Goal: Task Accomplishment & Management: Complete application form

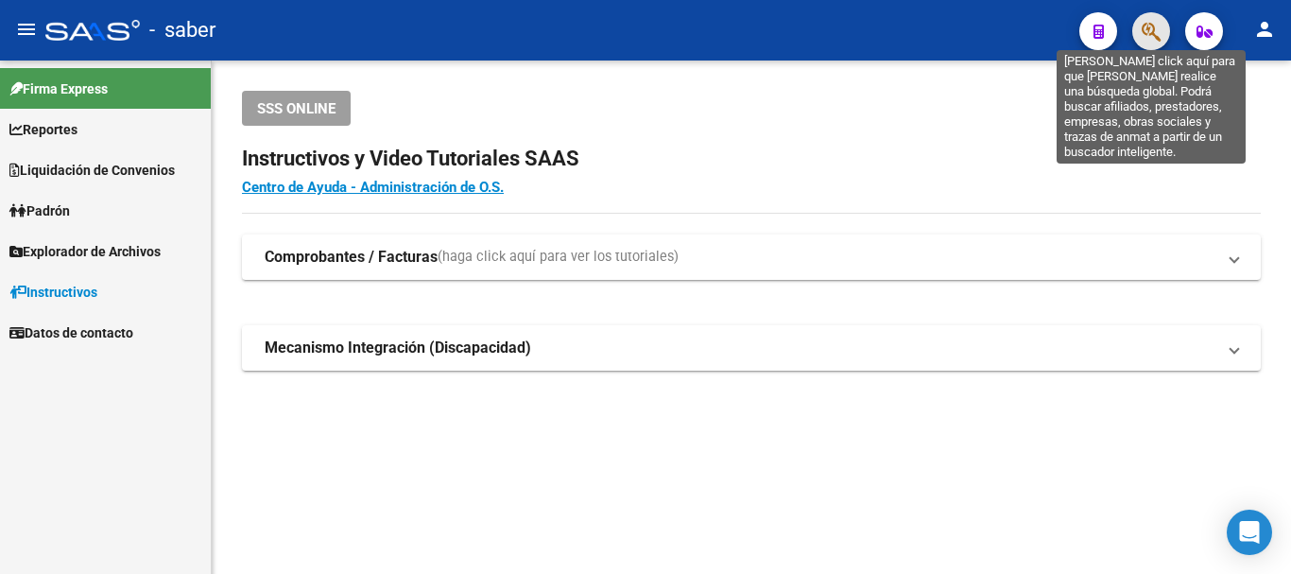
click at [1153, 26] on icon "button" at bounding box center [1151, 32] width 19 height 22
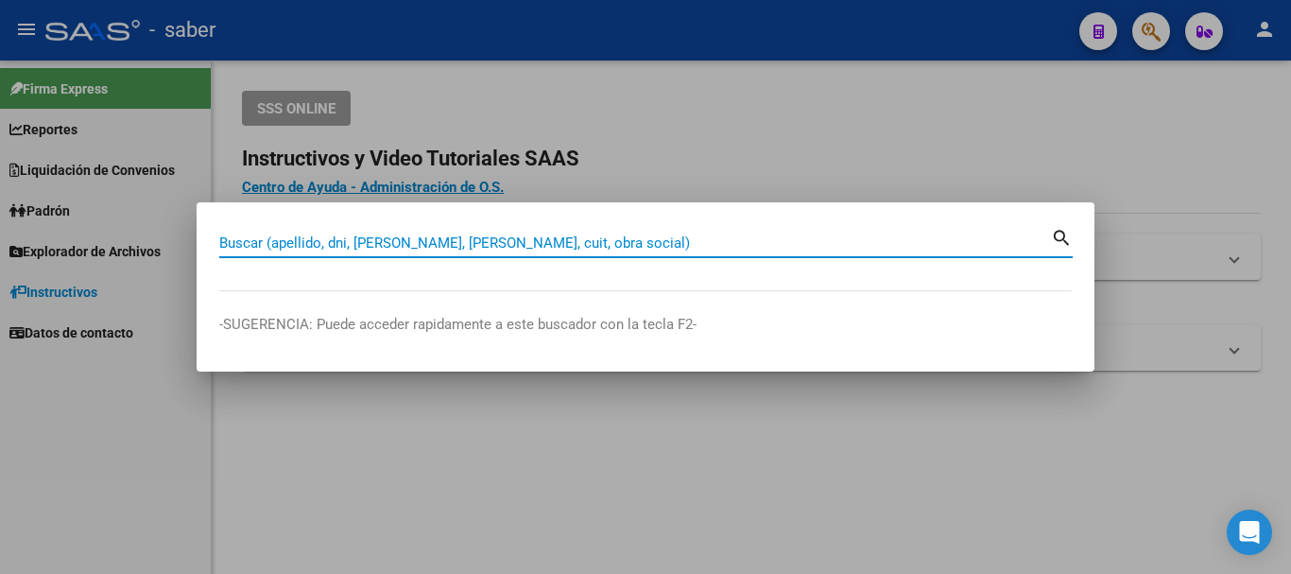
click at [356, 248] on input "Buscar (apellido, dni, [PERSON_NAME], [PERSON_NAME], cuit, obra social)" at bounding box center [635, 242] width 832 height 17
paste input "27394928424"
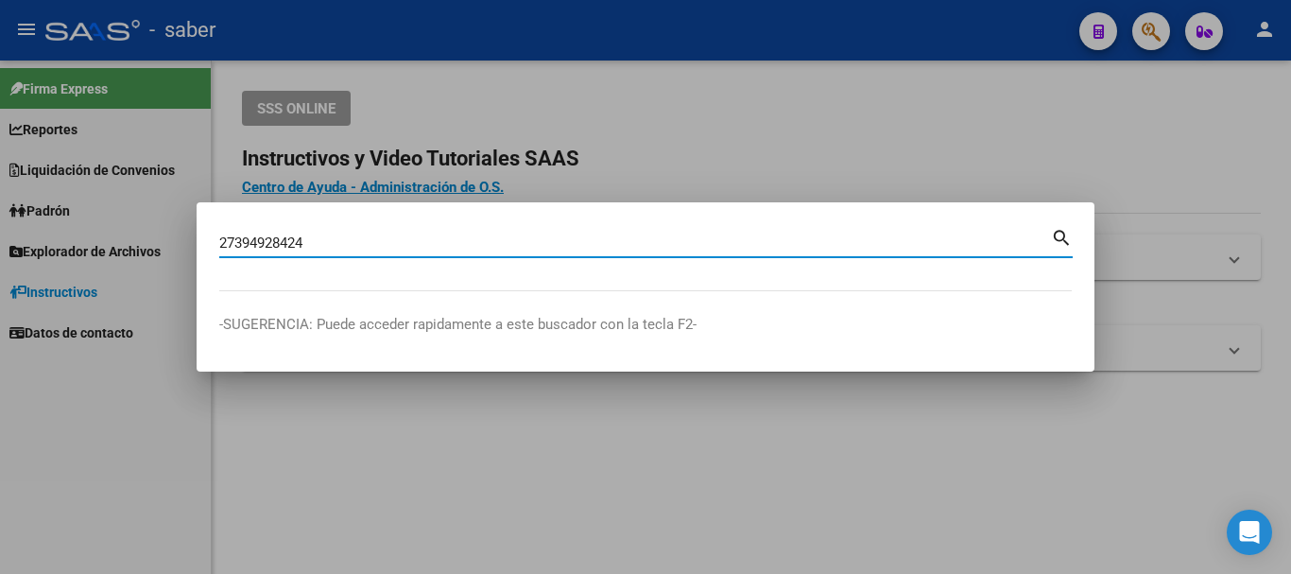
type input "27394928424"
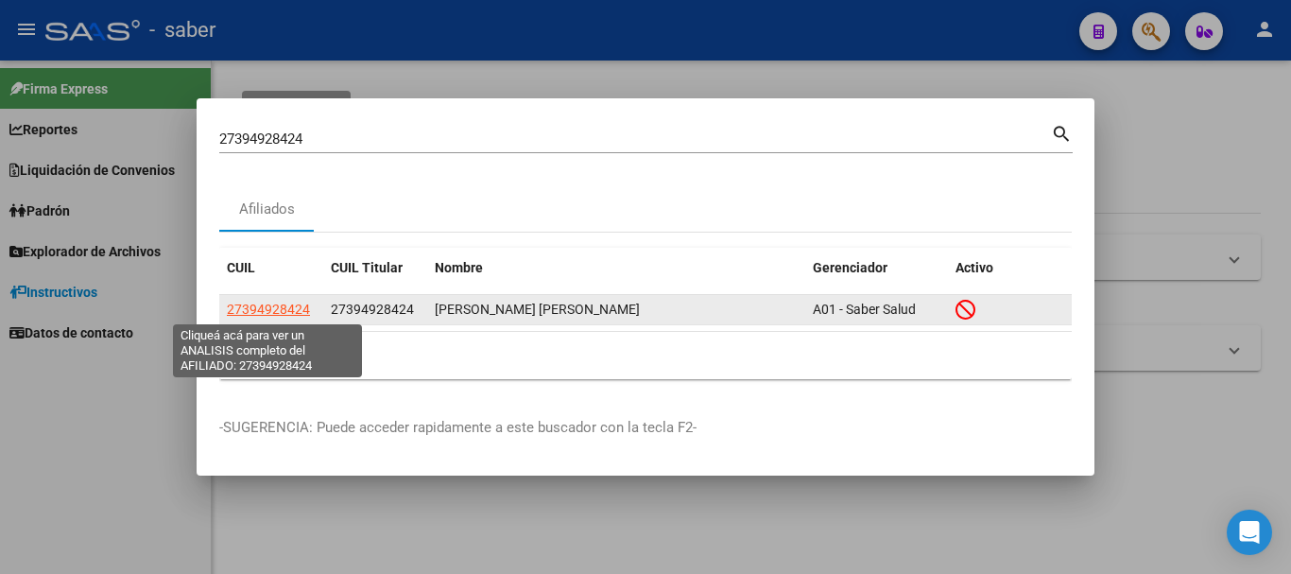
click at [281, 312] on span "27394928424" at bounding box center [268, 309] width 83 height 15
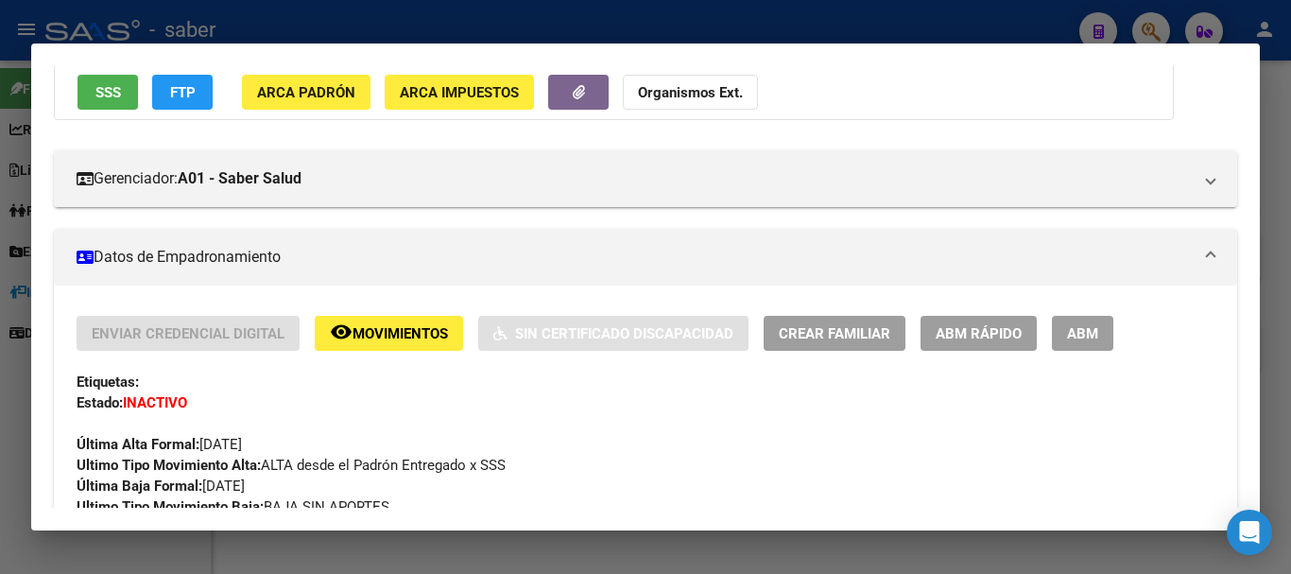
scroll to position [189, 0]
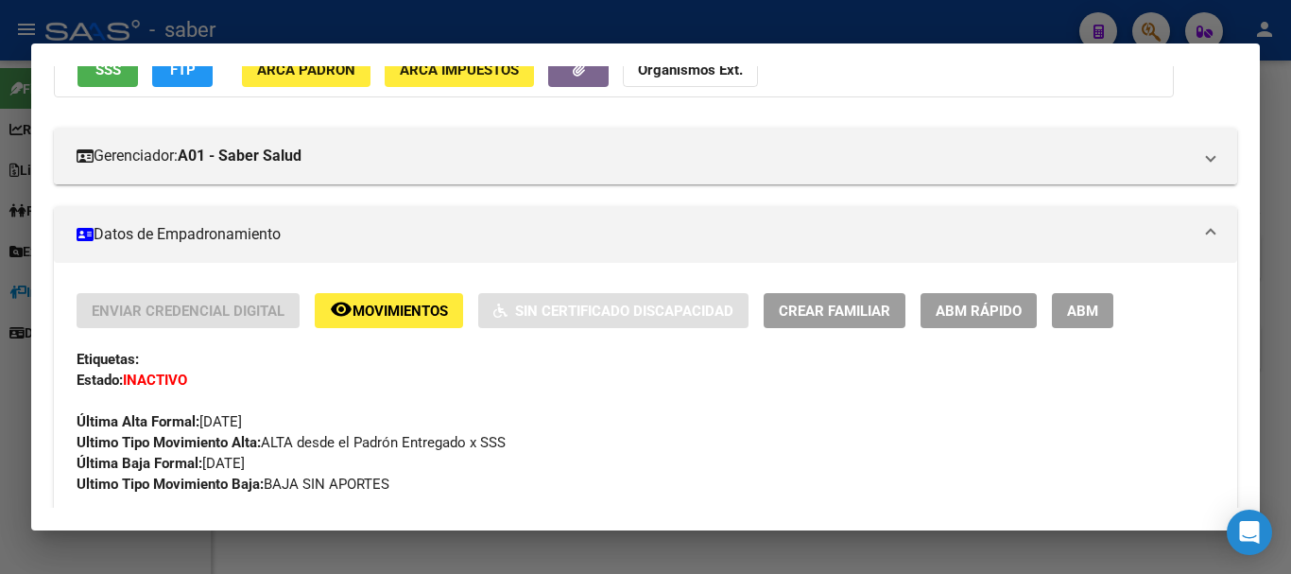
click at [1009, 314] on span "ABM Rápido" at bounding box center [979, 311] width 86 height 17
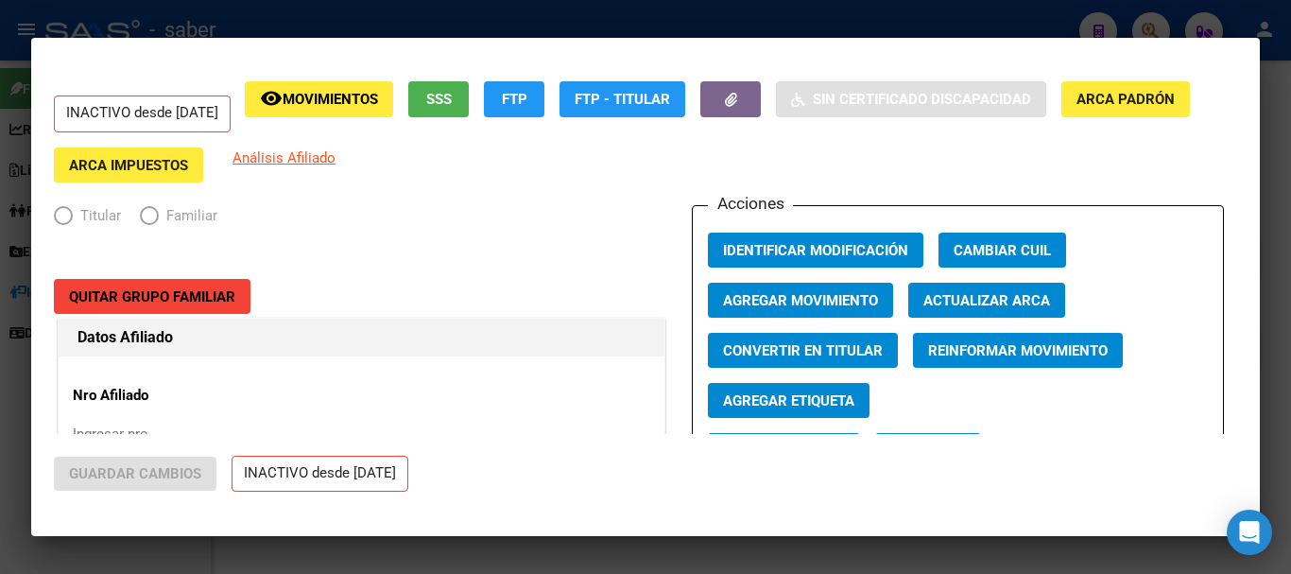
radio input "true"
type input "30-71549714-6"
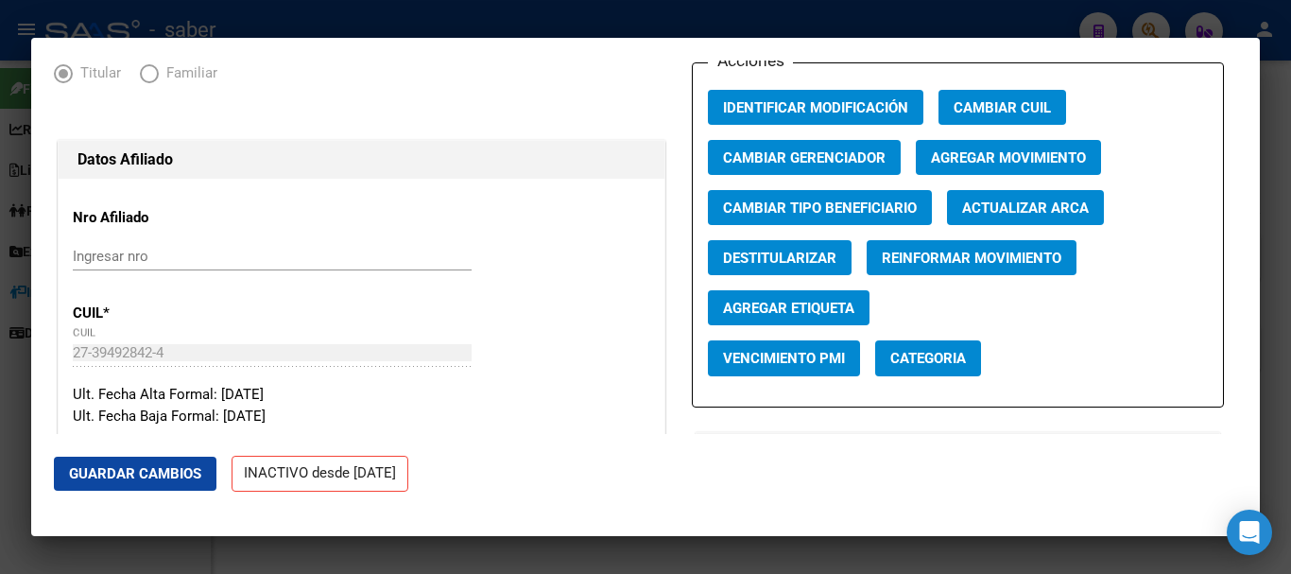
scroll to position [95, 0]
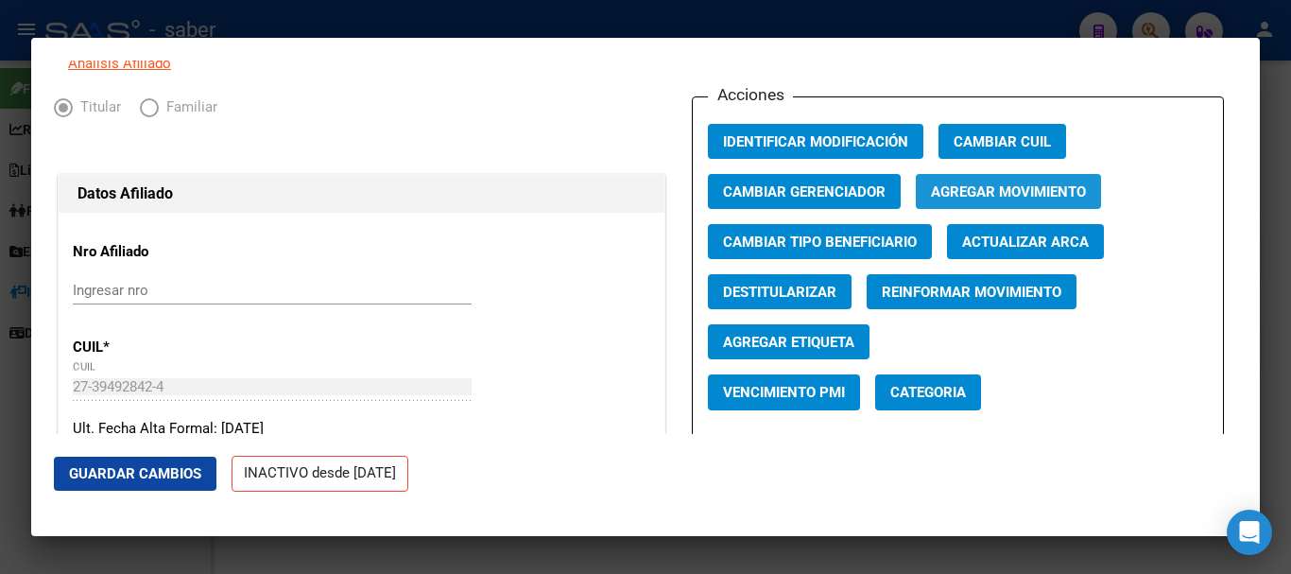
click at [1014, 200] on span "Agregar Movimiento" at bounding box center [1008, 191] width 155 height 17
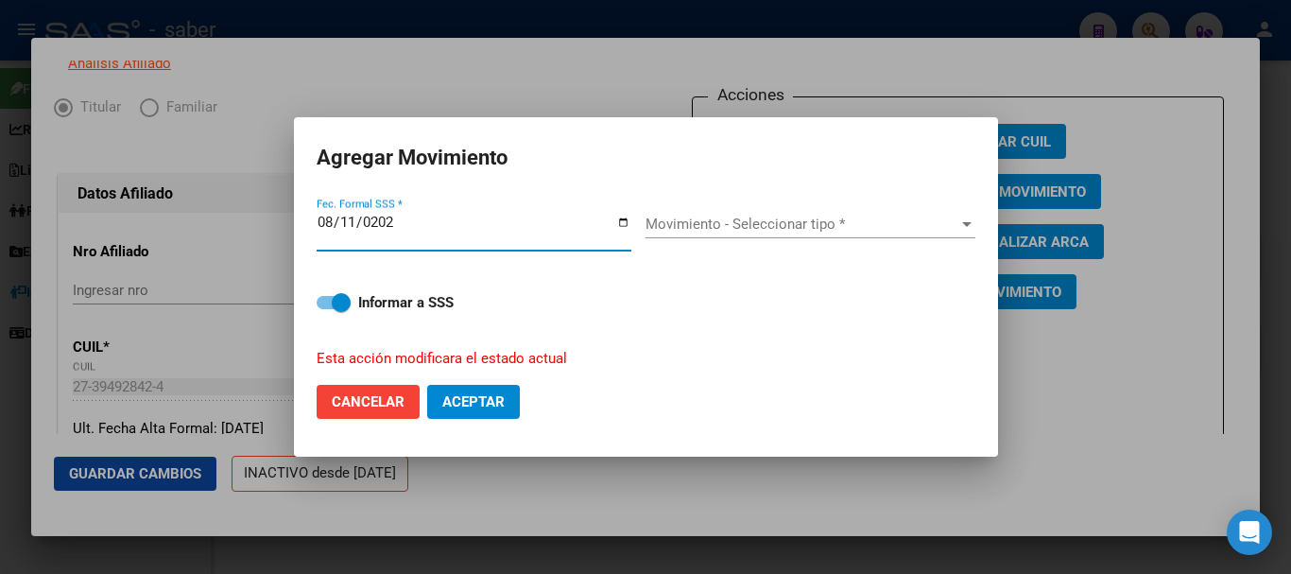
type input "[DATE]"
drag, startPoint x: 862, startPoint y: 205, endPoint x: 851, endPoint y: 215, distance: 14.8
click at [858, 209] on div "Movimiento - Seleccionar tipo * Movimiento - Seleccionar tipo *" at bounding box center [811, 231] width 330 height 73
click at [852, 217] on span "Movimiento - Seleccionar tipo *" at bounding box center [802, 224] width 313 height 17
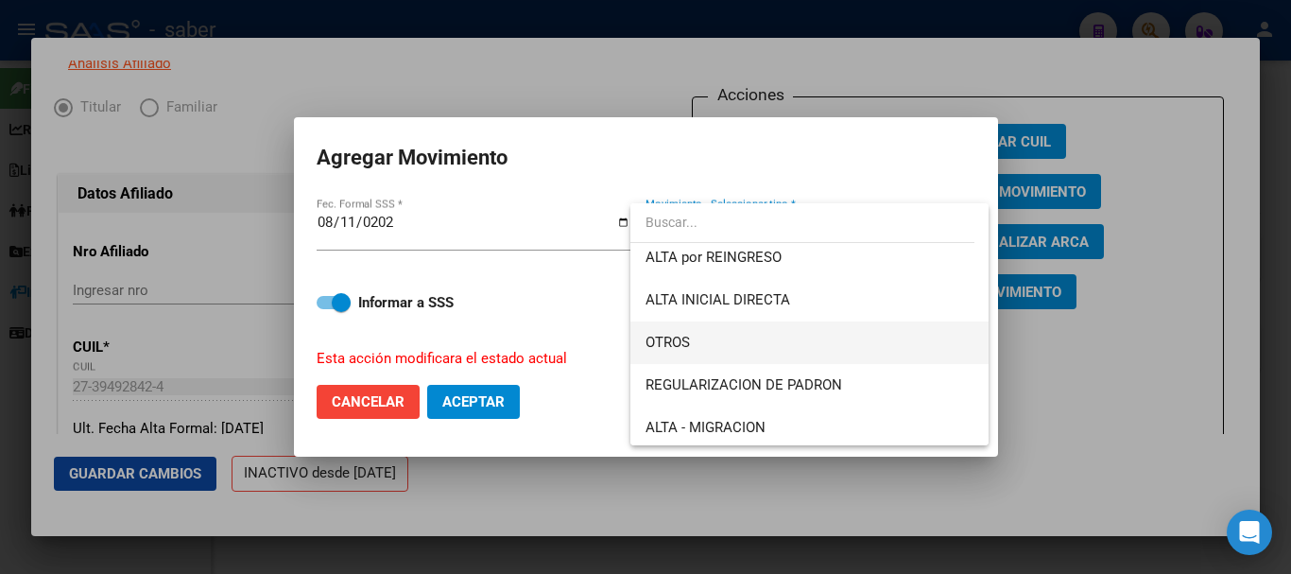
click at [694, 341] on span "OTROS" at bounding box center [810, 342] width 328 height 43
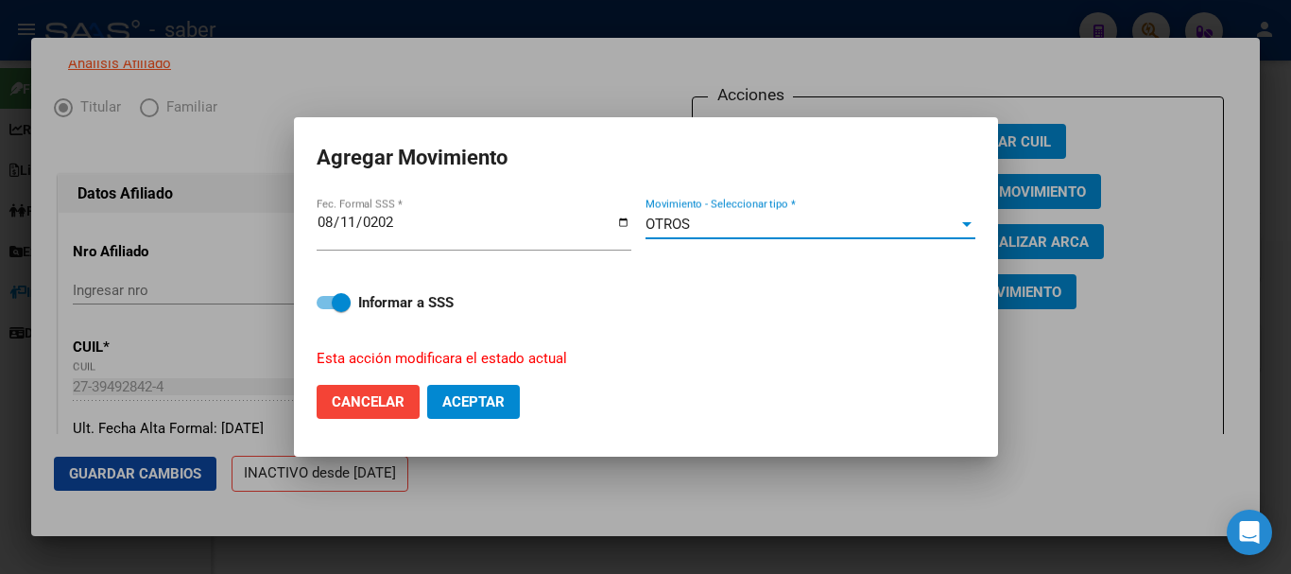
click at [475, 405] on span "Aceptar" at bounding box center [473, 401] width 62 height 17
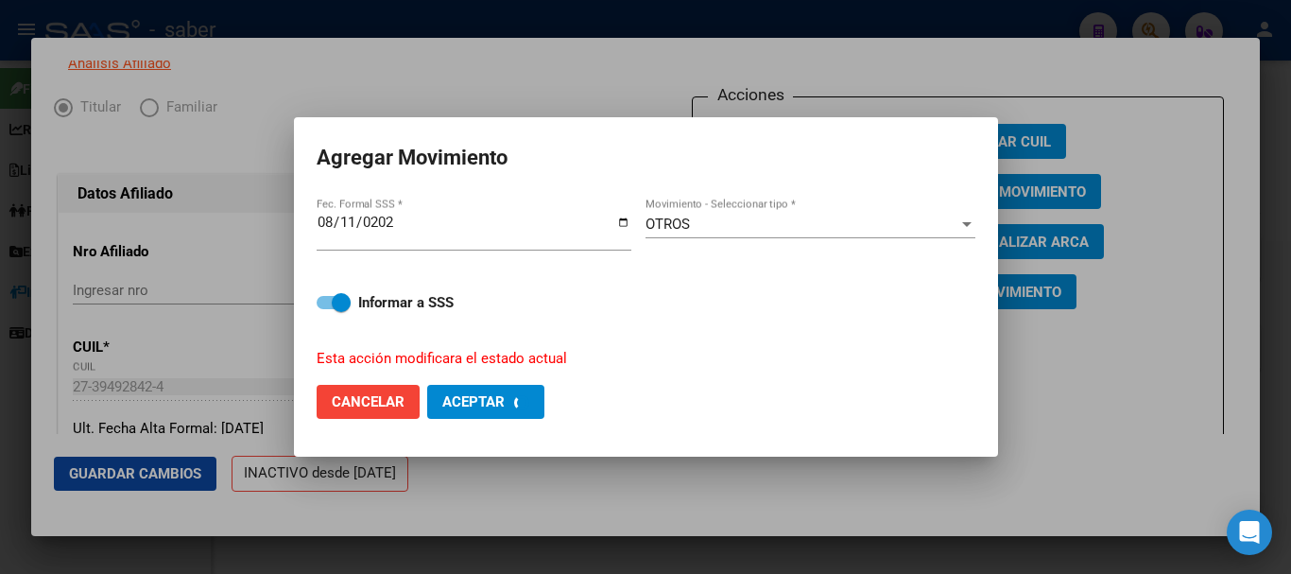
checkbox input "false"
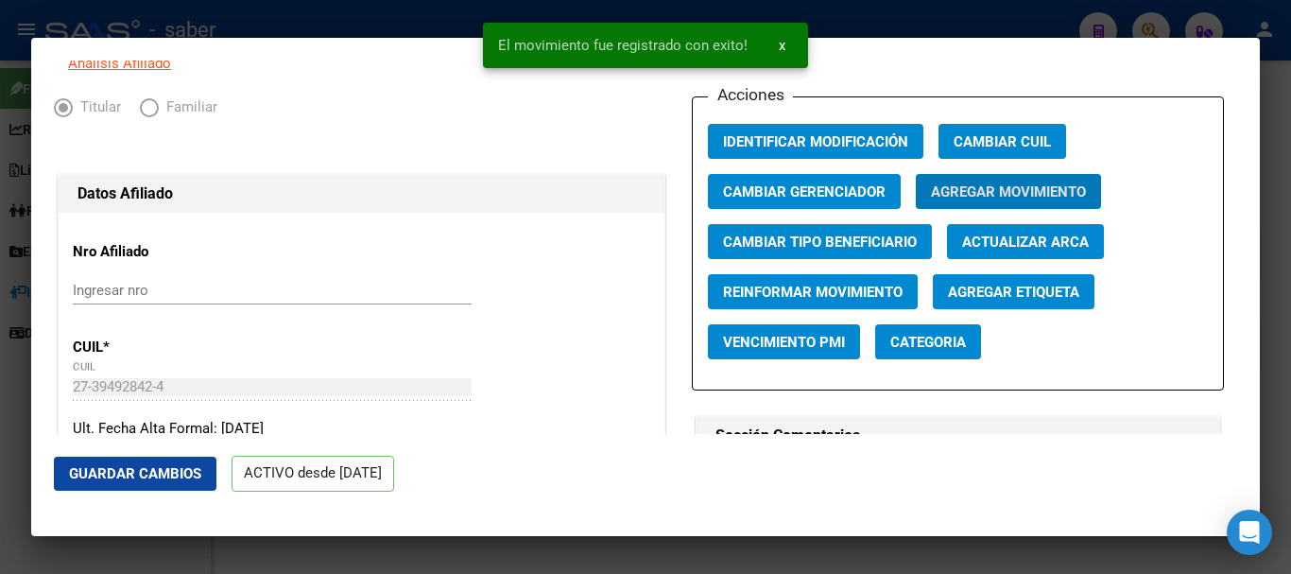
click at [867, 26] on div at bounding box center [645, 287] width 1291 height 574
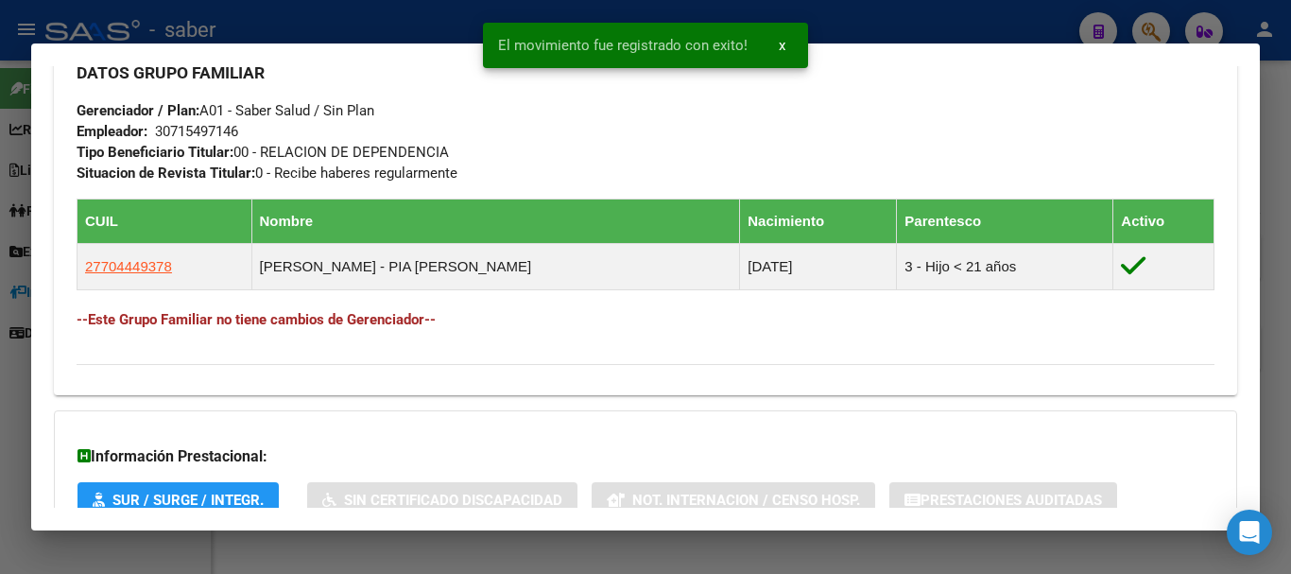
scroll to position [1082, 0]
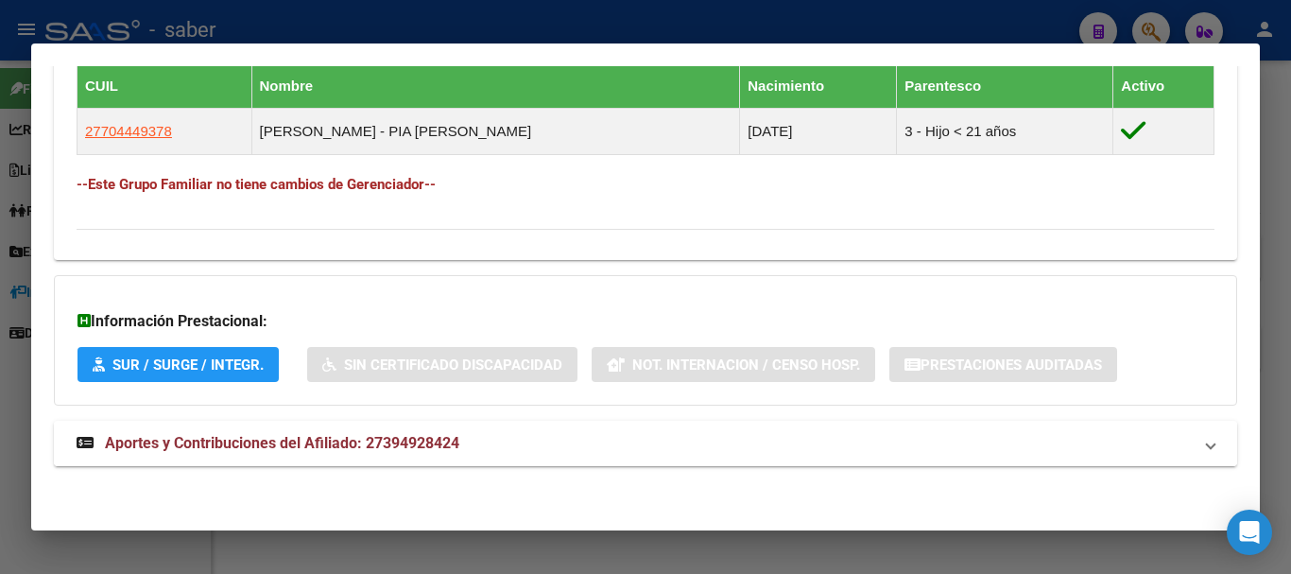
click at [317, 440] on span "Aportes y Contribuciones del Afiliado: 27394928424" at bounding box center [282, 443] width 355 height 18
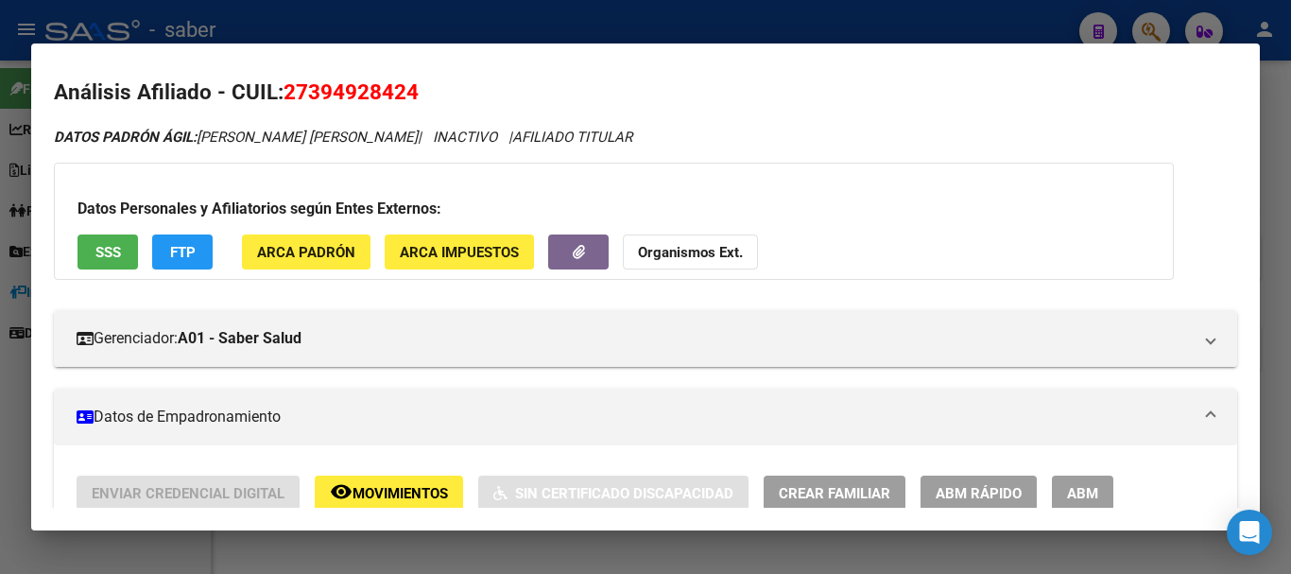
scroll to position [0, 0]
